Goal: Task Accomplishment & Management: Complete application form

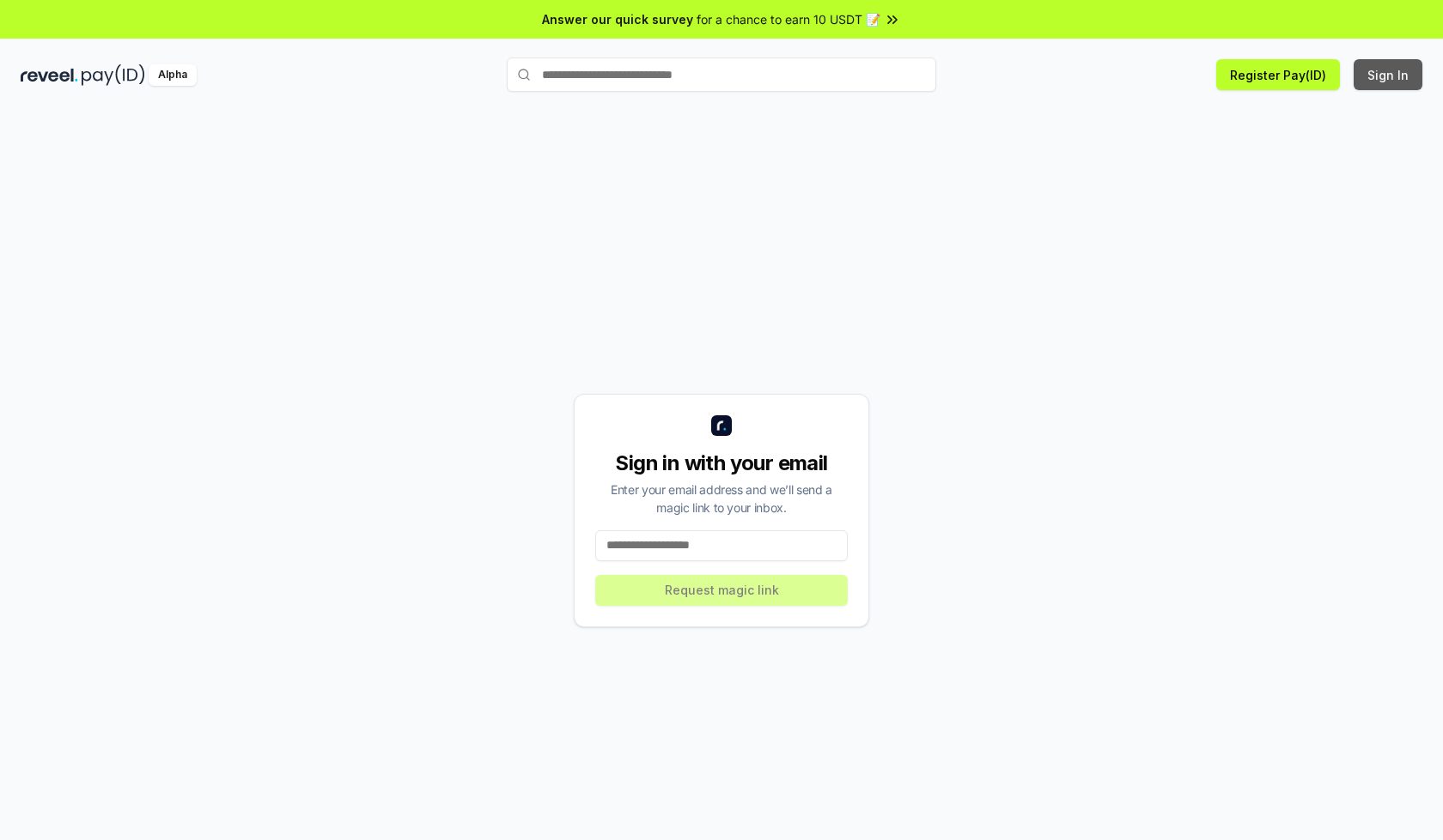
click at [1389, 74] on button "Sign In" at bounding box center [1388, 74] width 69 height 31
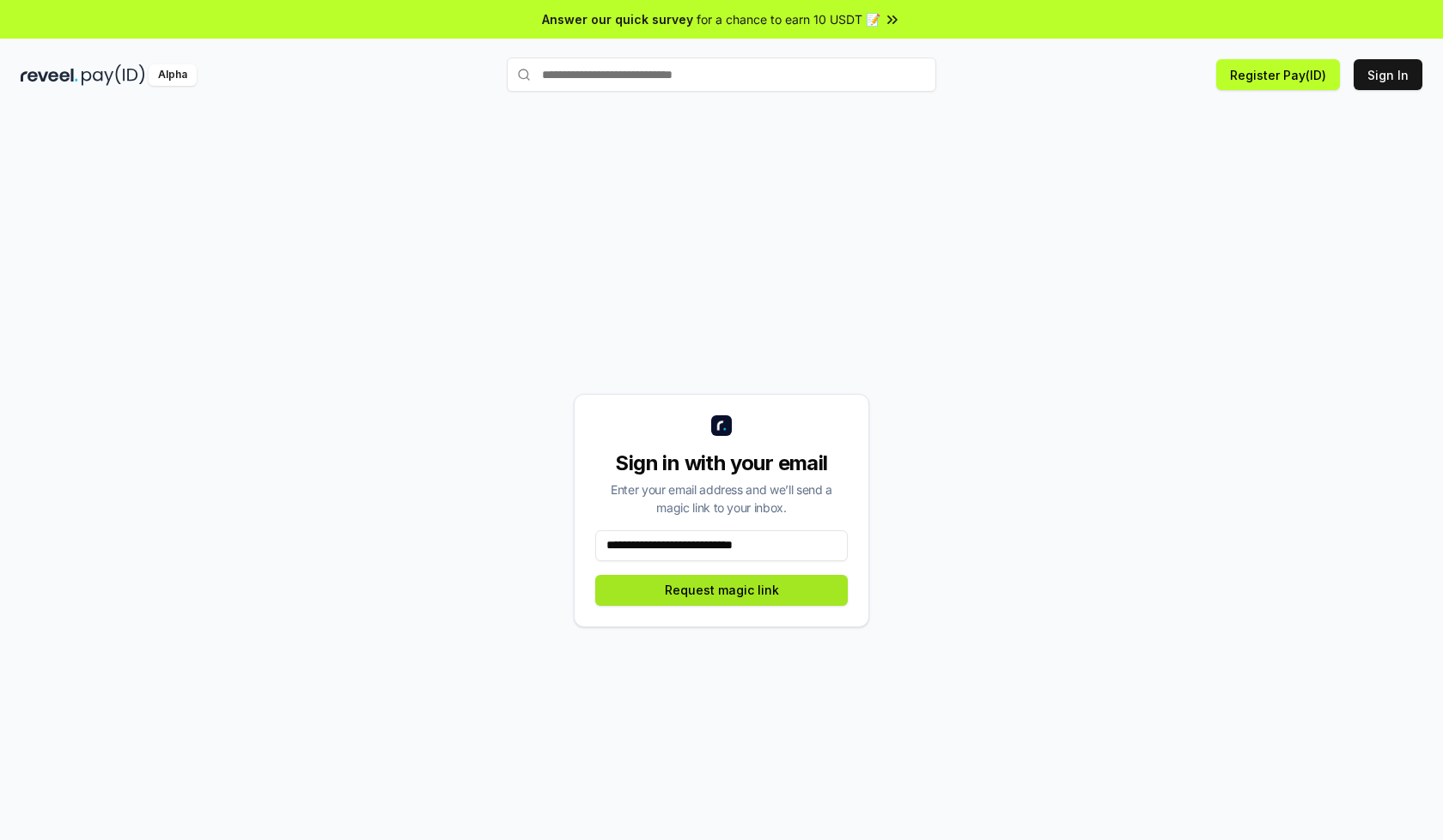
type input "**********"
click at [722, 590] on button "Request magic link" at bounding box center [721, 591] width 252 height 31
